Goal: Transaction & Acquisition: Purchase product/service

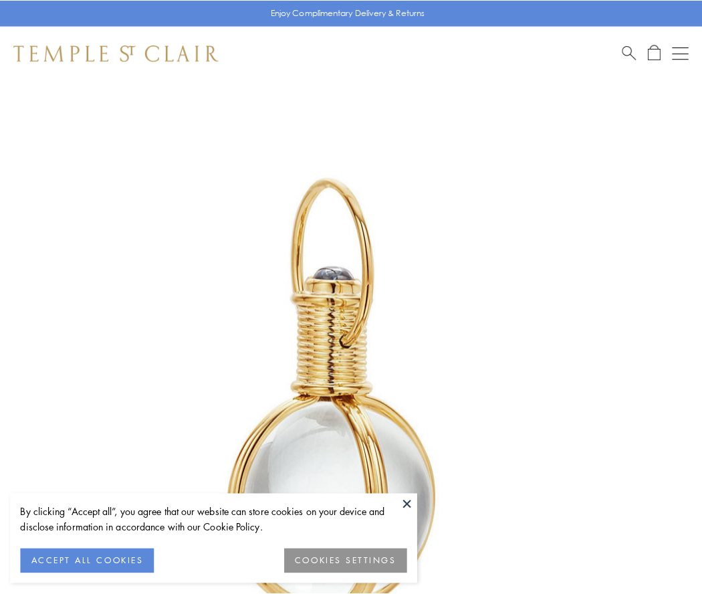
scroll to position [349, 0]
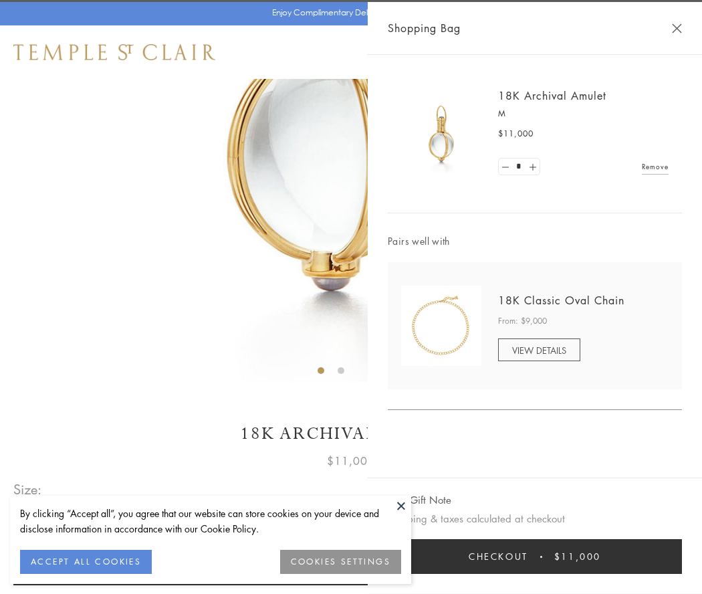
click at [535, 556] on button "Checkout $11,000" at bounding box center [535, 556] width 294 height 35
